Goal: Navigation & Orientation: Find specific page/section

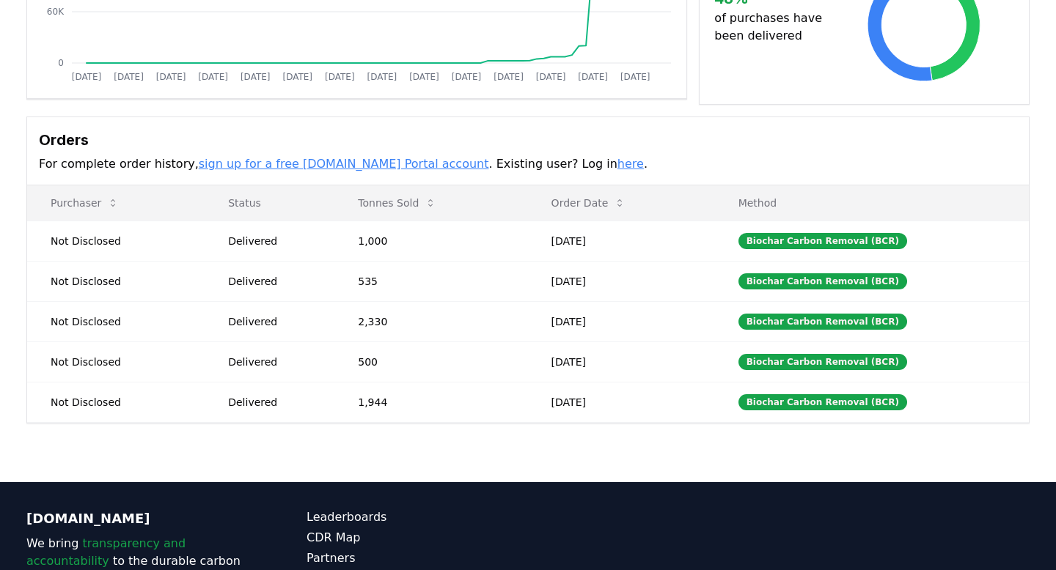
scroll to position [330, 0]
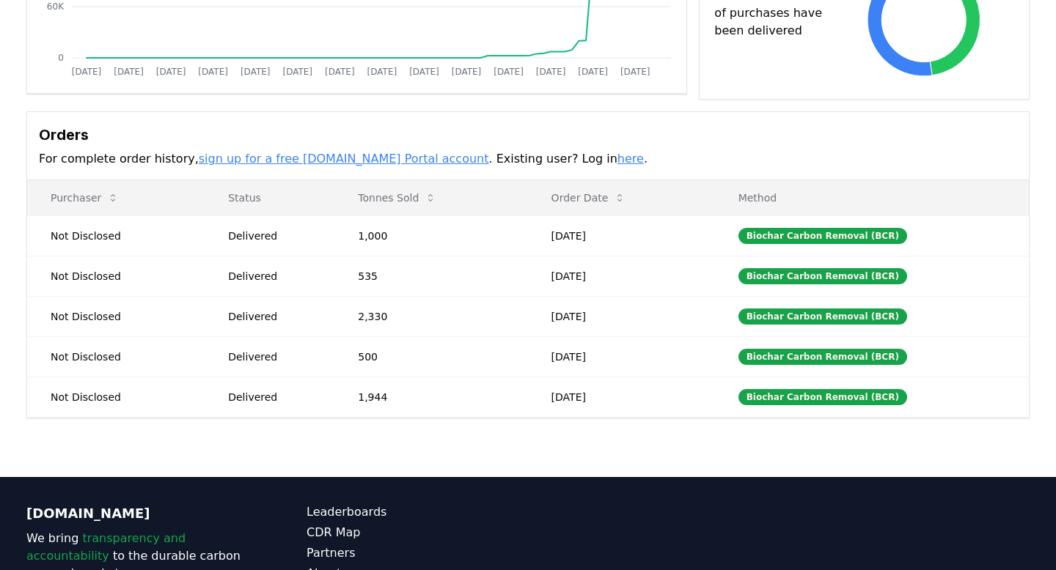
click at [364, 160] on link "sign up for a free [DOMAIN_NAME] Portal account" at bounding box center [344, 159] width 290 height 14
